Goal: Navigation & Orientation: Understand site structure

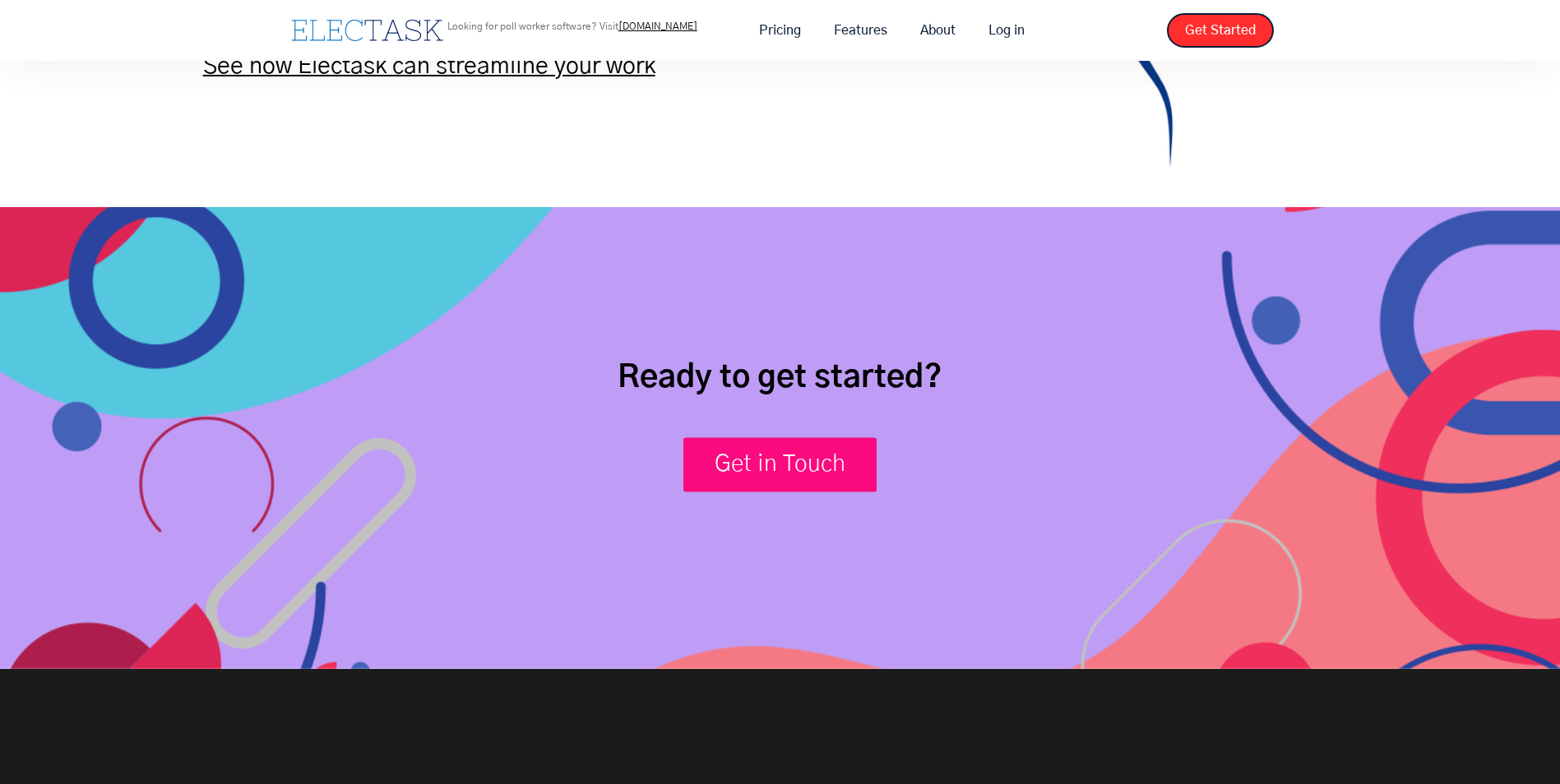
scroll to position [2384, 0]
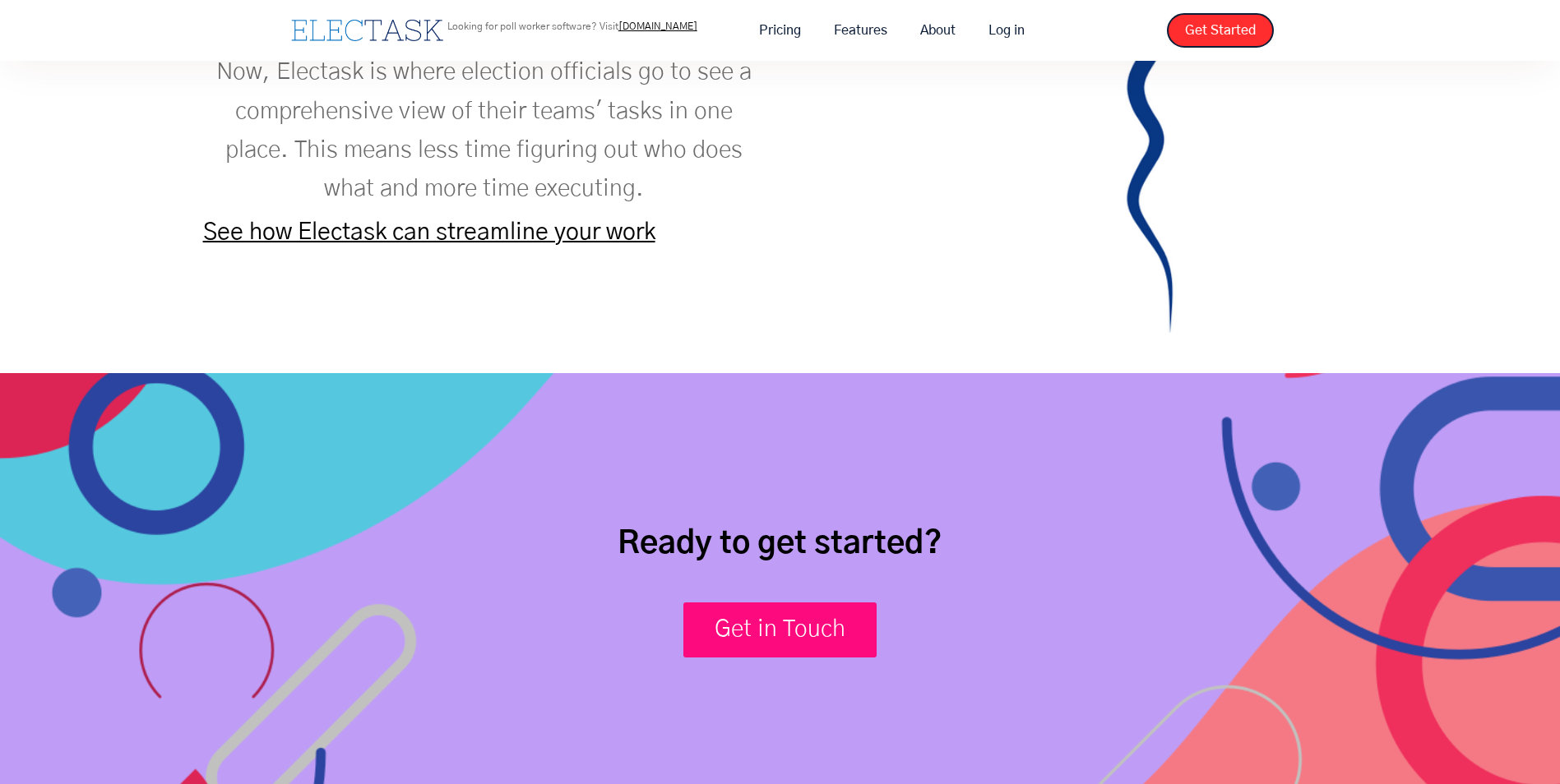
click at [514, 240] on link "See how Electask can streamline your work" at bounding box center [429, 232] width 453 height 24
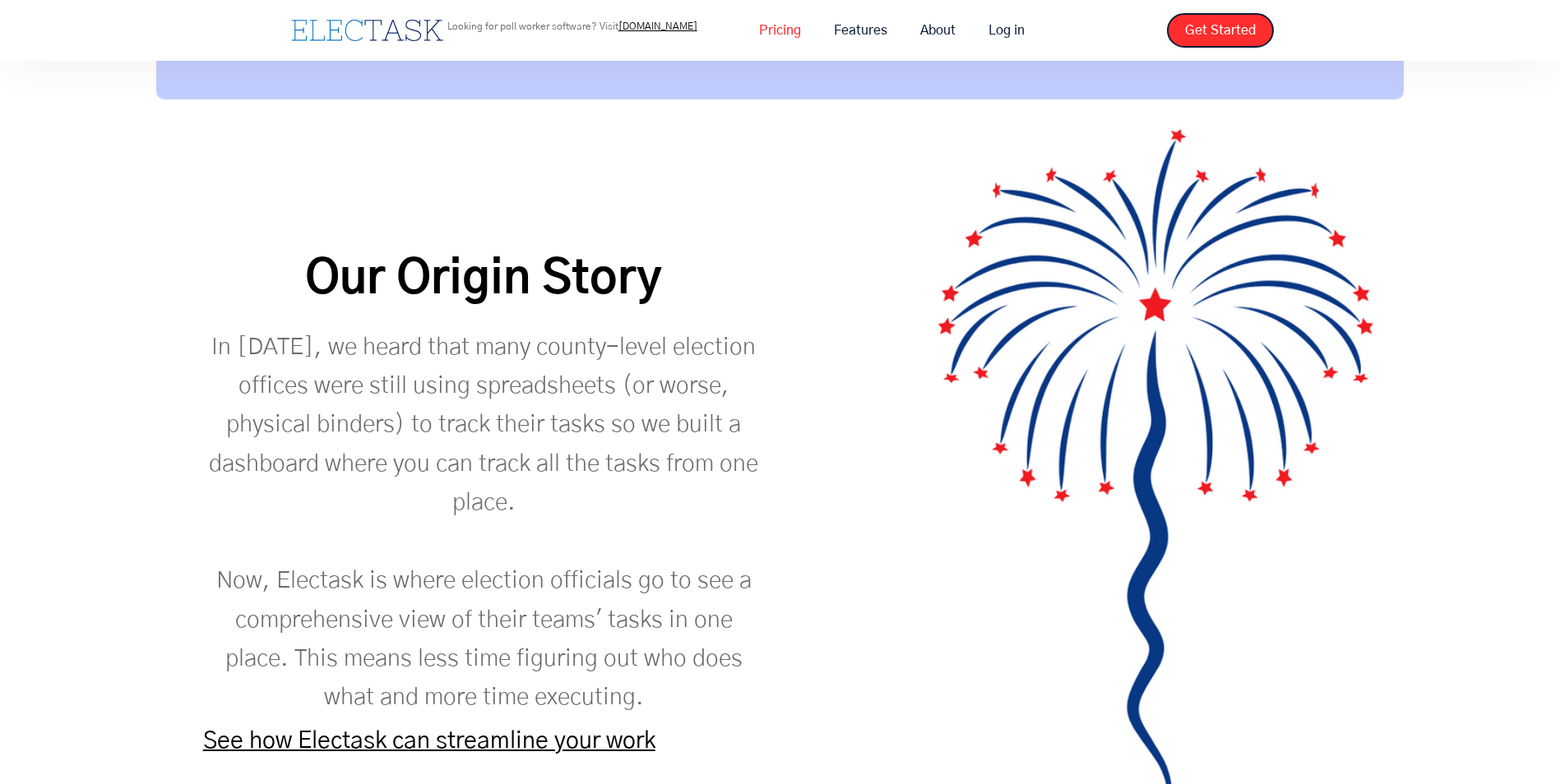
scroll to position [1710, 0]
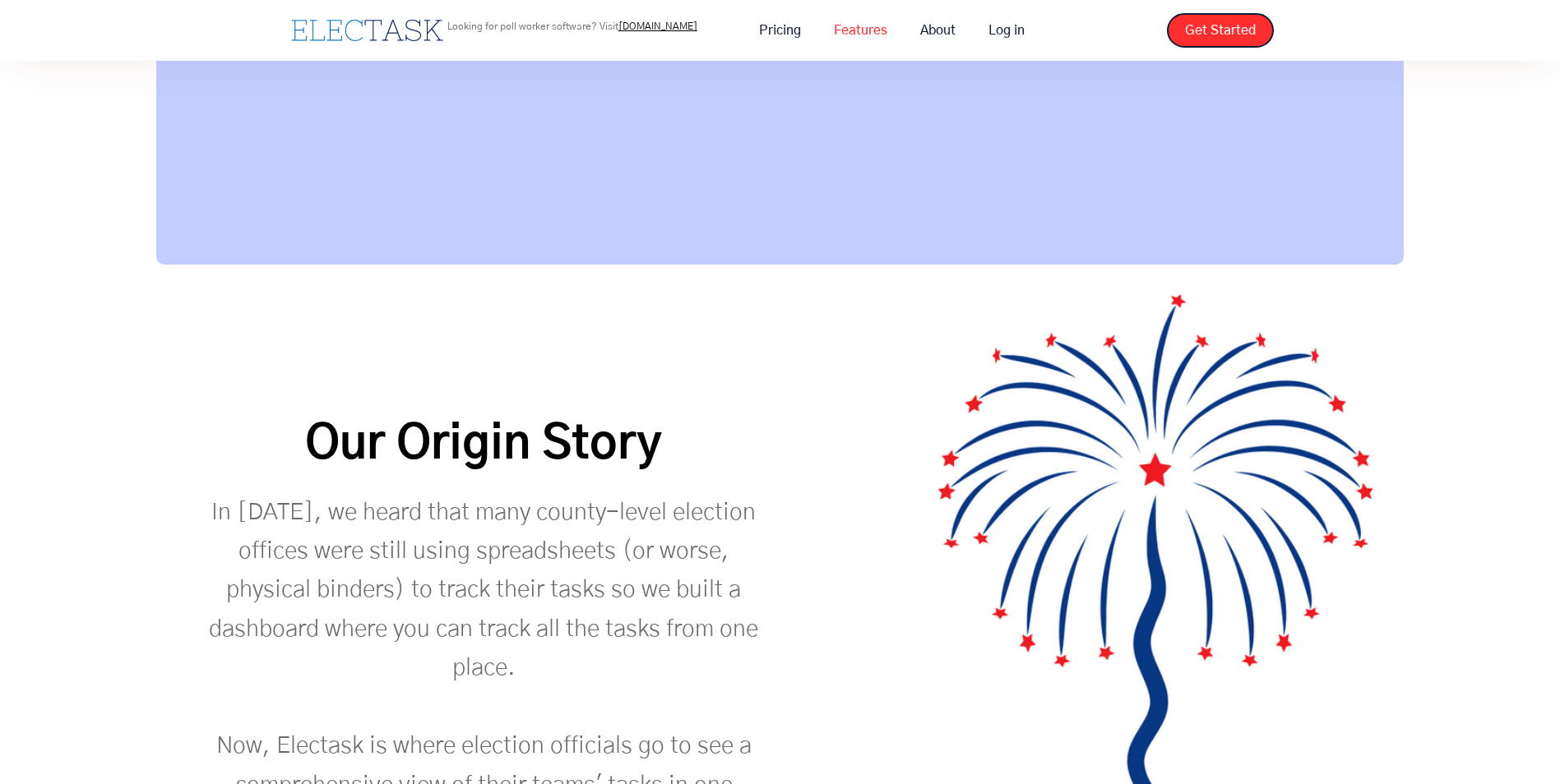
click at [869, 32] on link "Features" at bounding box center [861, 30] width 87 height 35
